Goal: Transaction & Acquisition: Purchase product/service

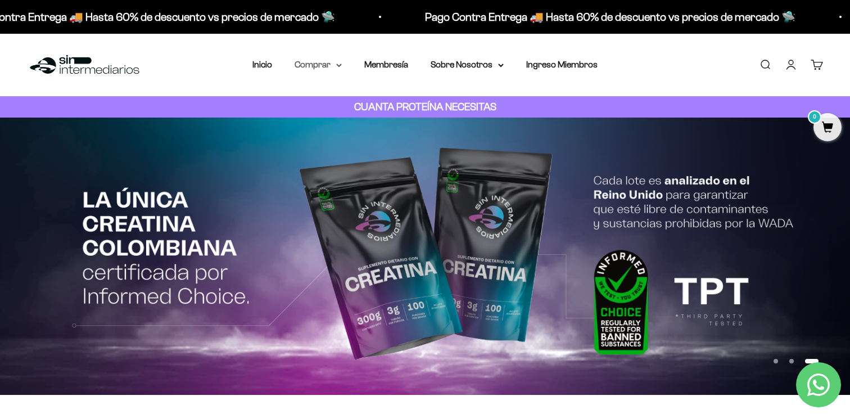
click at [331, 68] on summary "Comprar" at bounding box center [318, 64] width 47 height 15
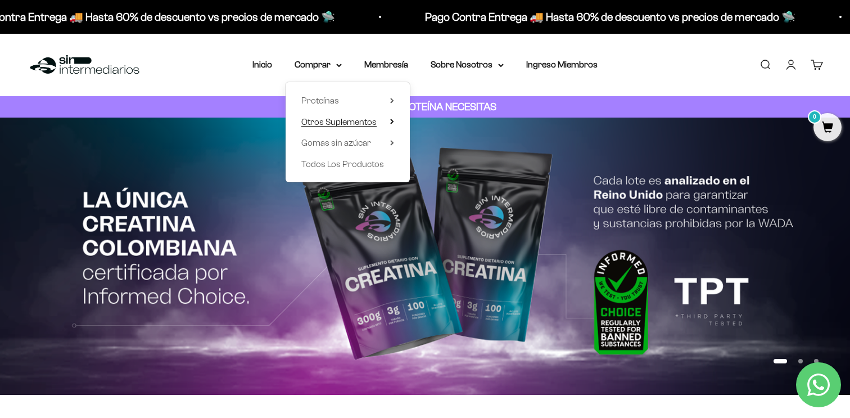
click at [342, 124] on span "Otros Suplementos" at bounding box center [338, 122] width 75 height 10
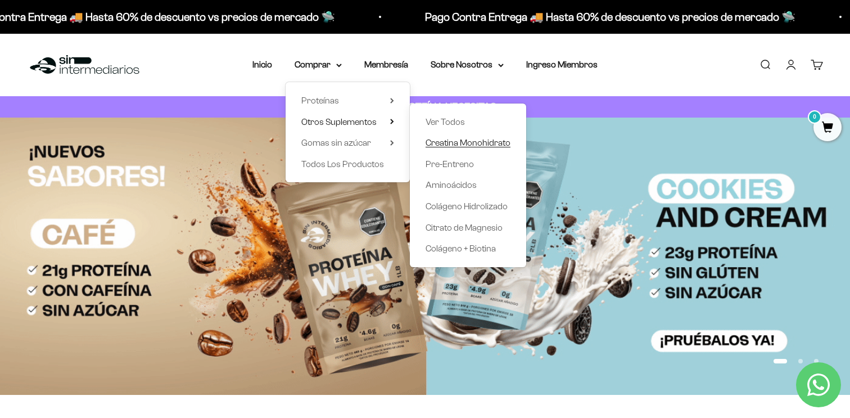
click at [465, 146] on span "Creatina Monohidrato" at bounding box center [467, 143] width 85 height 10
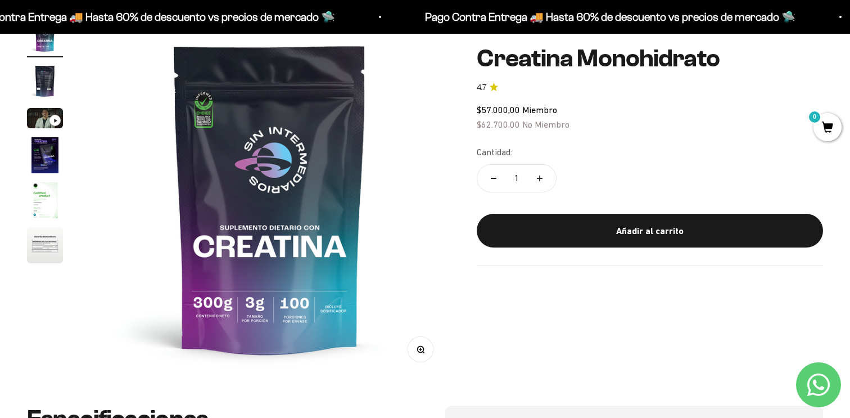
scroll to position [127, 0]
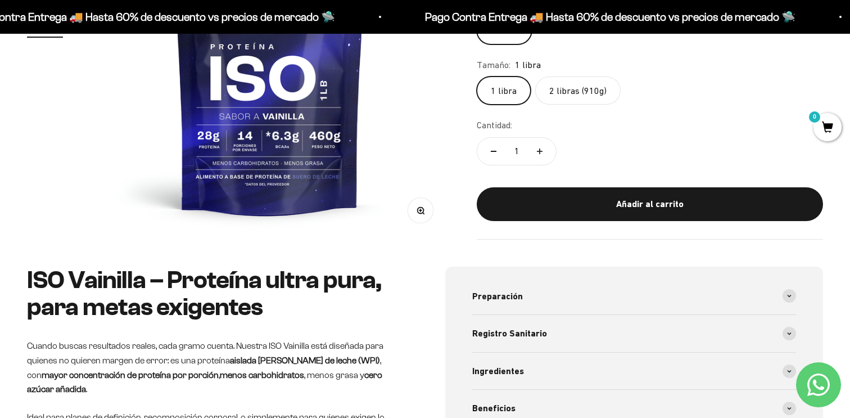
scroll to position [0, 1120]
